Goal: Task Accomplishment & Management: Manage account settings

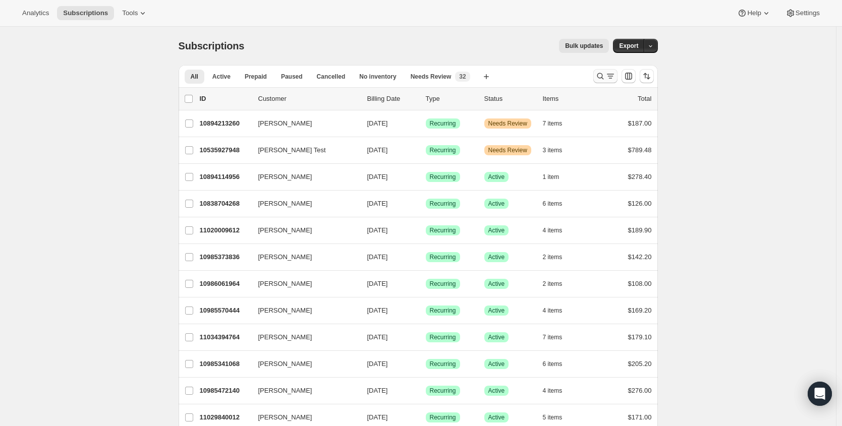
drag, startPoint x: 843, startPoint y: 21, endPoint x: 619, endPoint y: 76, distance: 230.7
click at [619, 76] on div at bounding box center [623, 76] width 69 height 20
click at [610, 76] on icon "Search and filter results" at bounding box center [611, 76] width 10 height 10
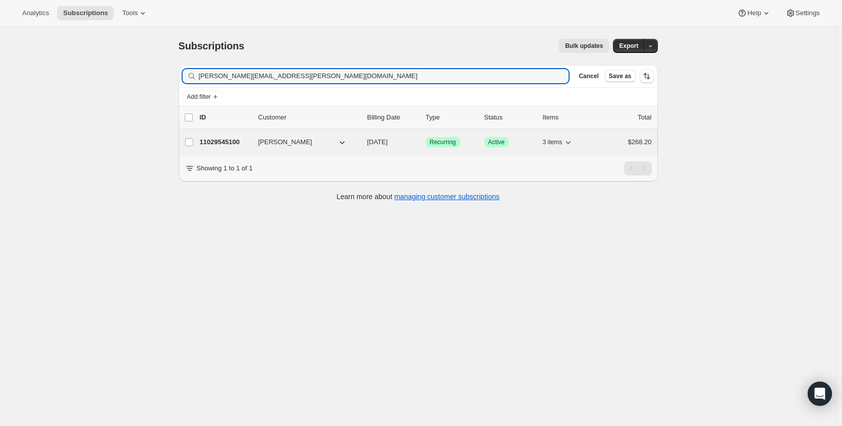
type input "[PERSON_NAME][EMAIL_ADDRESS][PERSON_NAME][DOMAIN_NAME]"
click at [225, 146] on p "11029545100" at bounding box center [225, 142] width 50 height 10
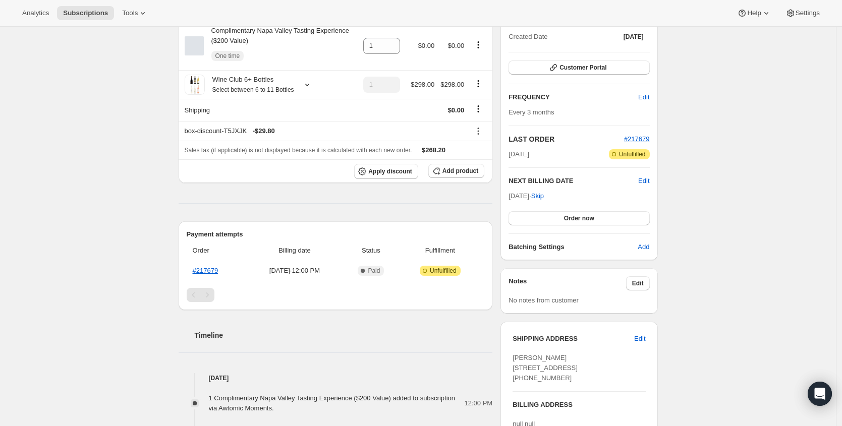
scroll to position [121, 0]
click at [215, 274] on link "#217679" at bounding box center [206, 270] width 26 height 8
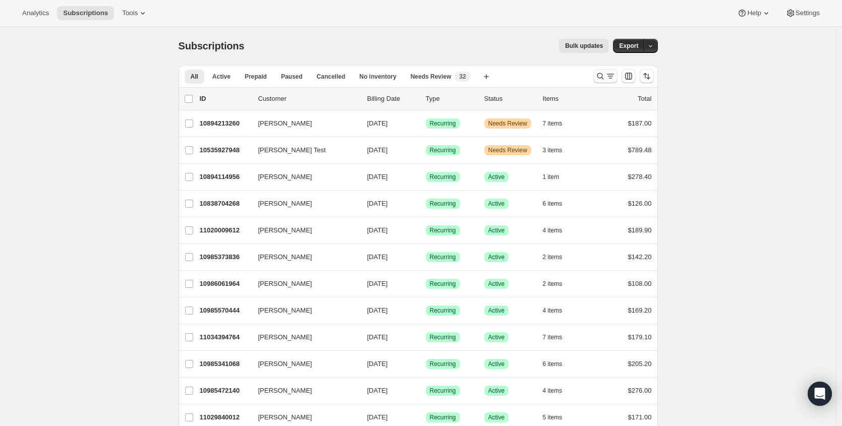
click at [602, 71] on button "Search and filter results" at bounding box center [605, 76] width 24 height 14
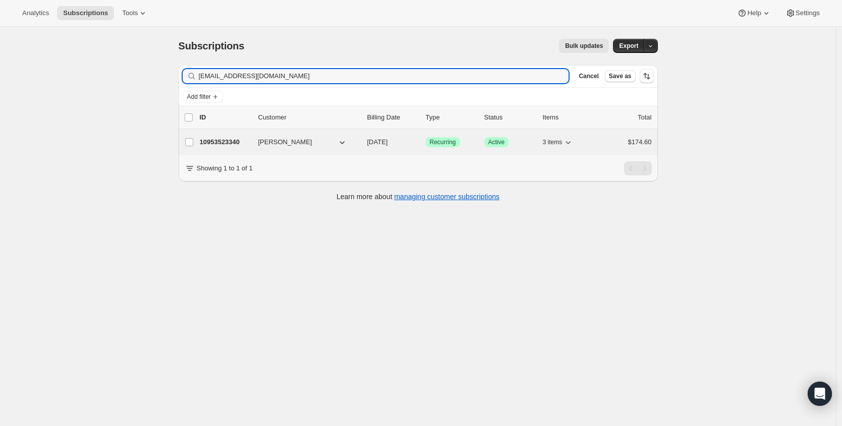
type input "w_pucher@att.net"
click at [226, 143] on p "10953523340" at bounding box center [225, 142] width 50 height 10
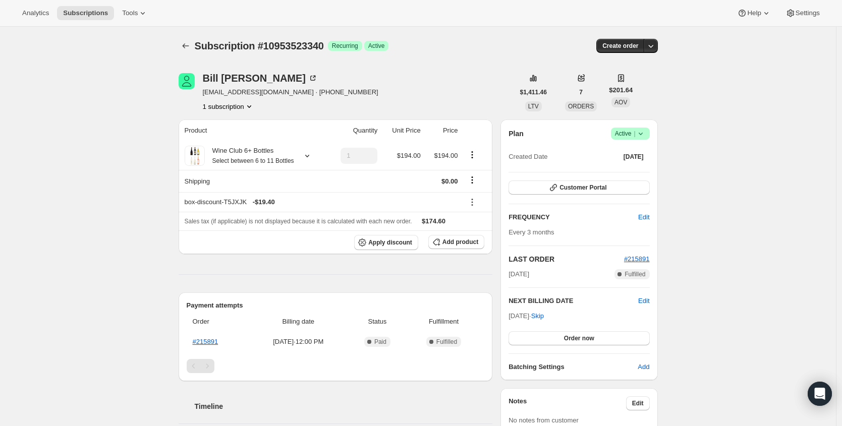
click at [638, 137] on icon at bounding box center [641, 134] width 10 height 10
click at [632, 171] on span "Cancel subscription" at bounding box center [630, 171] width 57 height 8
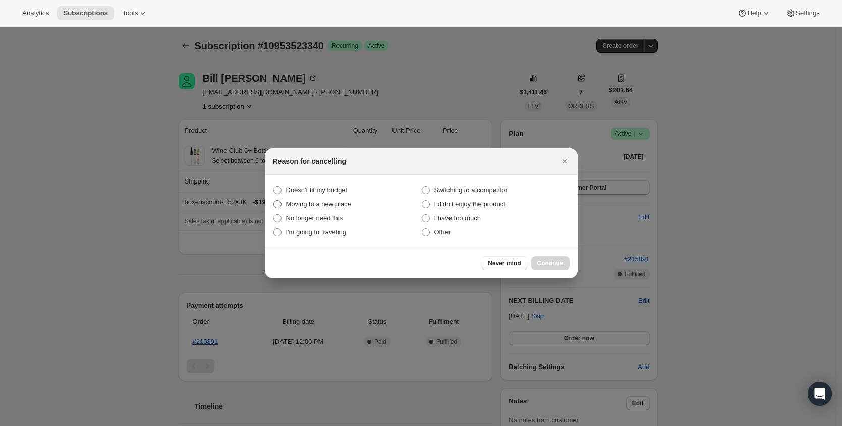
click at [312, 197] on label "Moving to a new place" at bounding box center [347, 204] width 148 height 14
click at [274, 200] on place "Moving to a new place" at bounding box center [274, 200] width 1 height 1
radio place "true"
drag, startPoint x: 436, startPoint y: 229, endPoint x: 468, endPoint y: 237, distance: 33.8
click at [436, 230] on span "Other" at bounding box center [443, 233] width 17 height 8
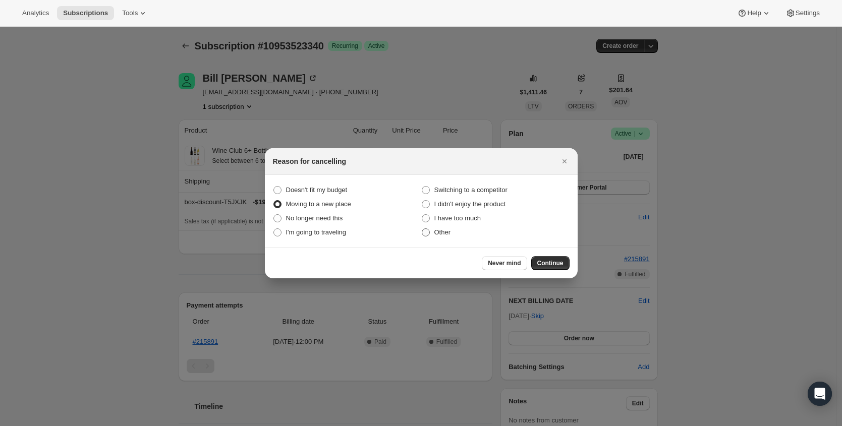
click at [422, 229] on input "Other" at bounding box center [422, 229] width 1 height 1
radio input "true"
radio place "false"
click at [545, 264] on span "Continue" at bounding box center [550, 263] width 26 height 8
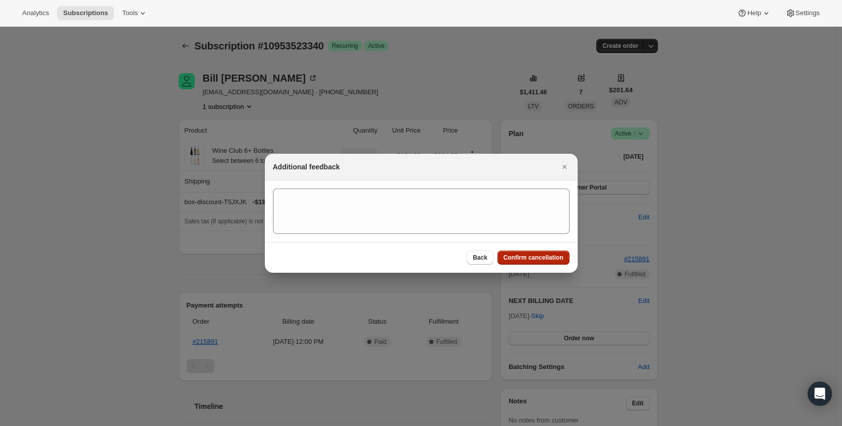
click at [546, 259] on span "Confirm cancellation" at bounding box center [534, 258] width 60 height 8
